Goal: Ask a question

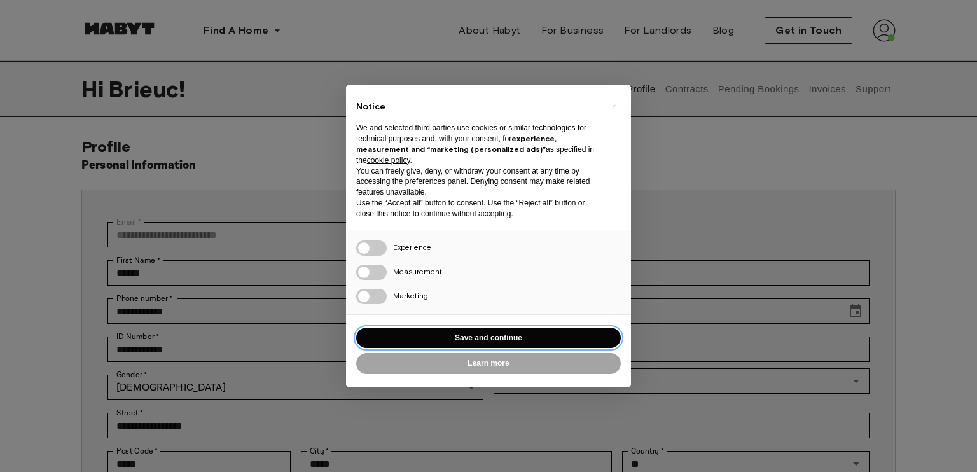
click at [532, 343] on button "Save and continue" at bounding box center [488, 338] width 265 height 21
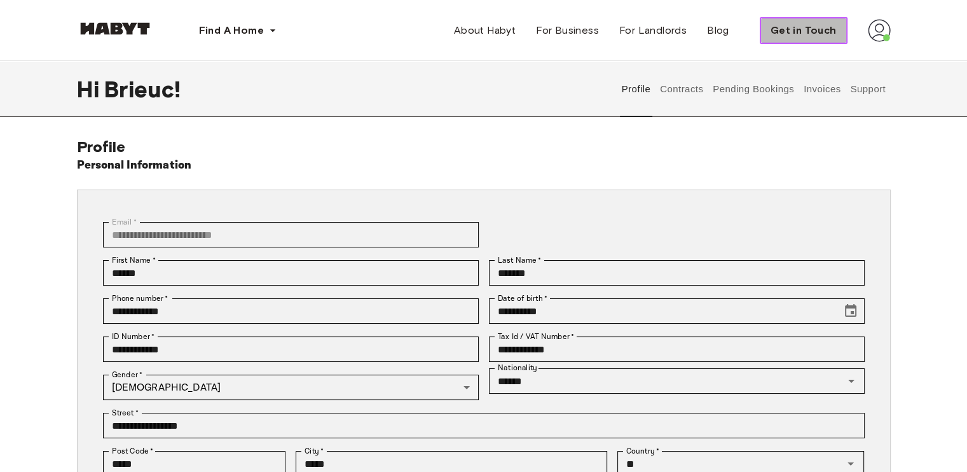
click at [810, 32] on span "Get in Touch" at bounding box center [804, 30] width 66 height 15
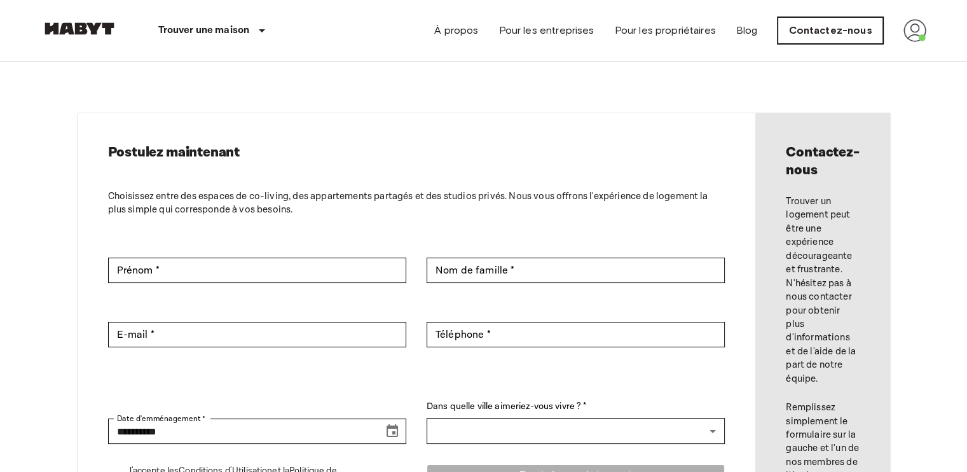
click at [867, 34] on link "Contactez-nous" at bounding box center [830, 30] width 105 height 27
click at [927, 25] on nav "Trouver une maison Europe Amsterdam Berlin Brussels Cologne Dusseldorf Frankfur…" at bounding box center [484, 30] width 916 height 61
click at [916, 35] on img at bounding box center [915, 30] width 23 height 23
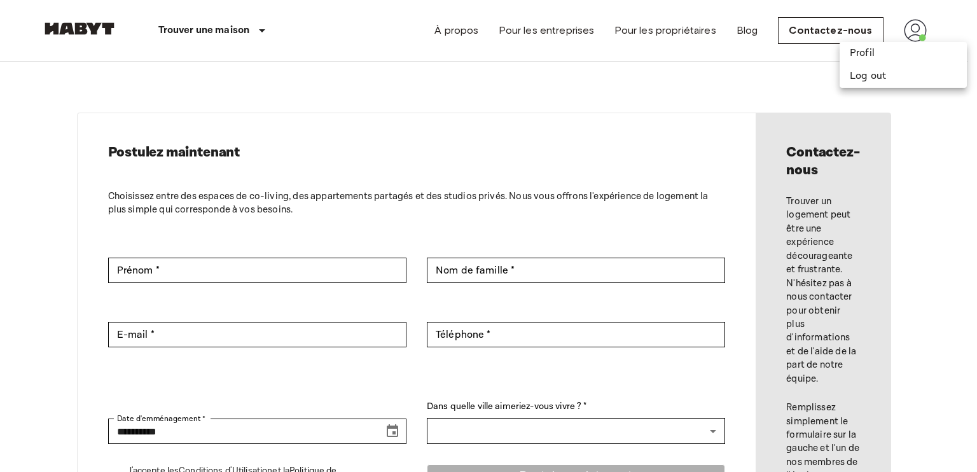
click at [756, 68] on div at bounding box center [488, 236] width 977 height 472
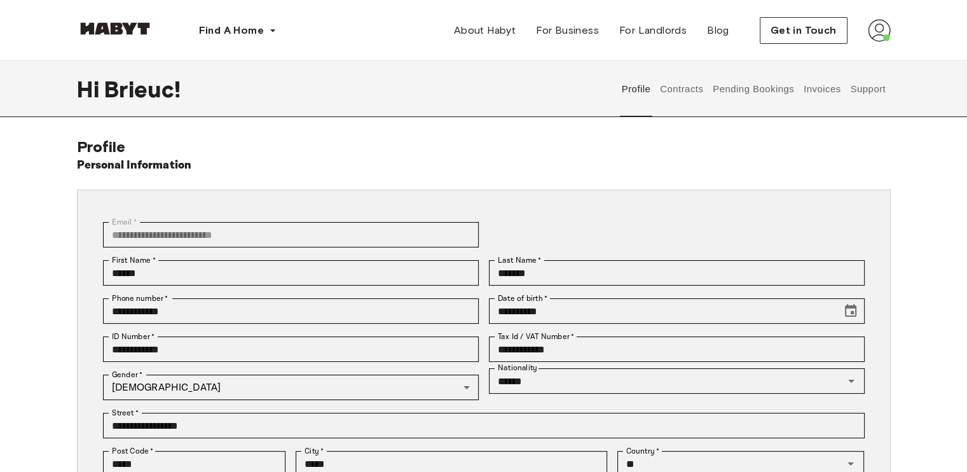
click at [872, 94] on button "Support" at bounding box center [868, 89] width 39 height 56
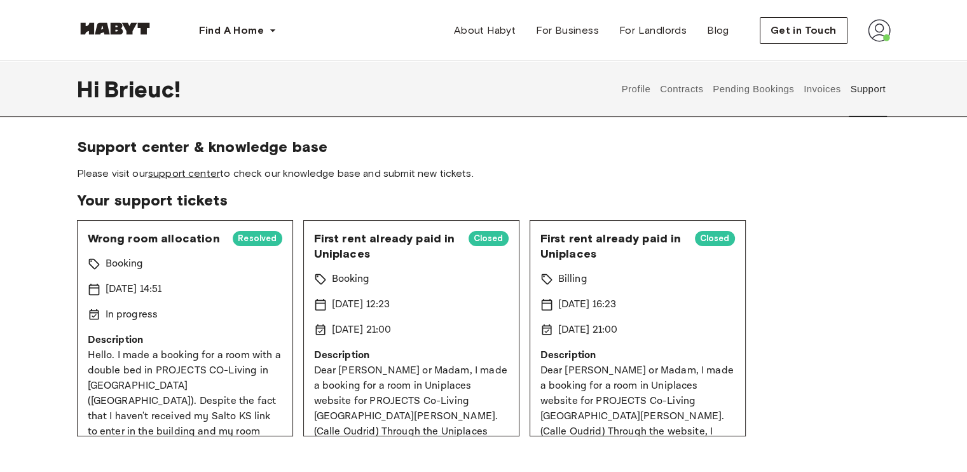
click at [188, 177] on link "support center" at bounding box center [184, 173] width 72 height 12
